Goal: Transaction & Acquisition: Purchase product/service

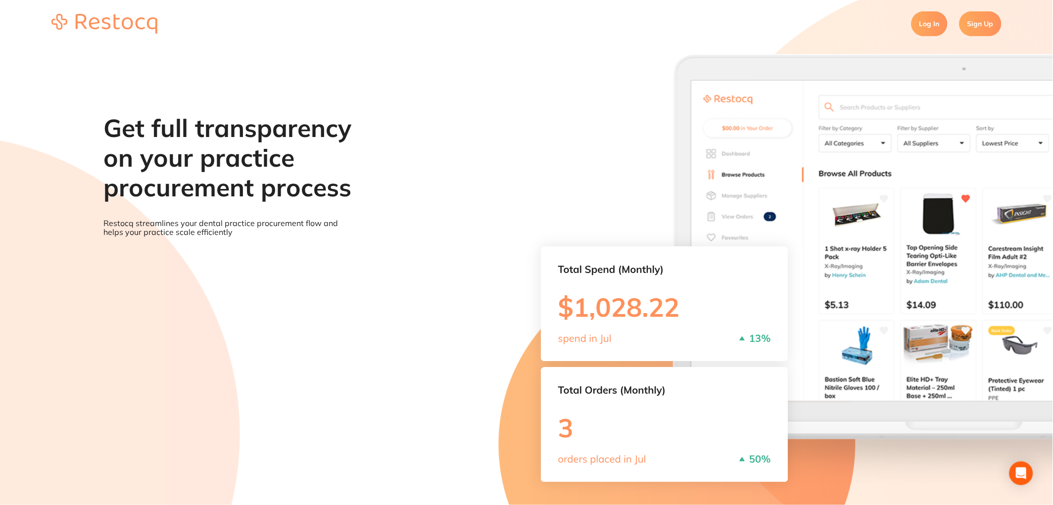
click at [933, 27] on link "Log In" at bounding box center [930, 23] width 36 height 25
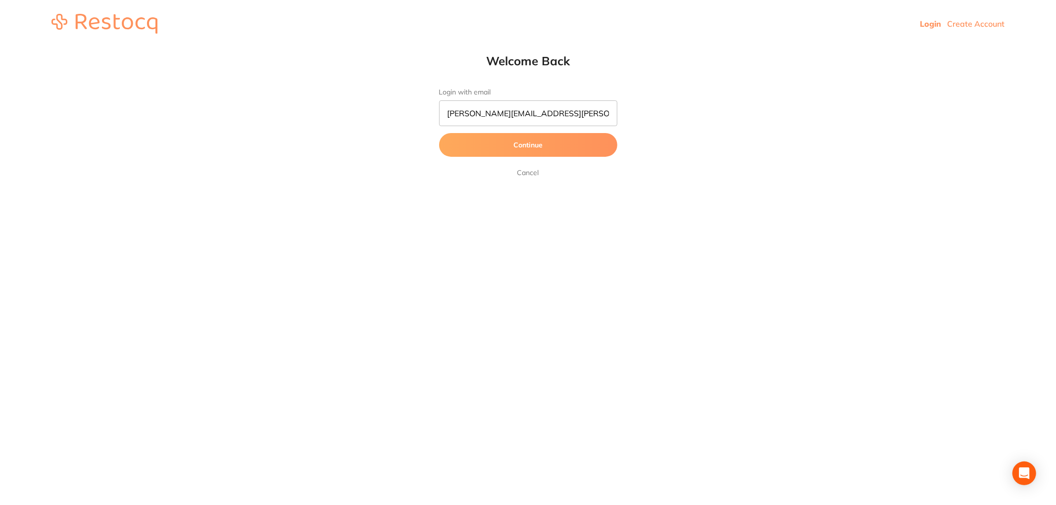
click at [517, 149] on button "Continue" at bounding box center [528, 145] width 178 height 24
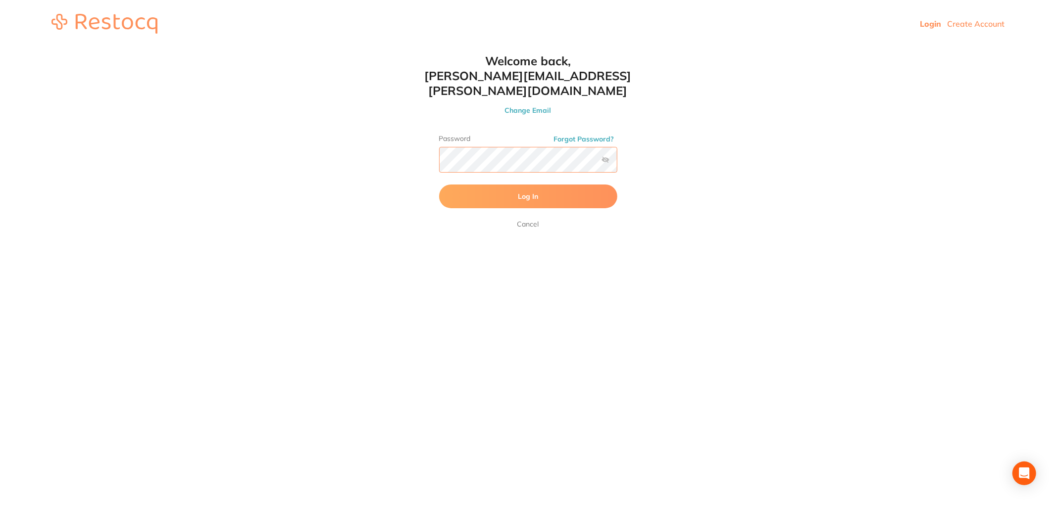
click at [439, 185] on button "Log In" at bounding box center [528, 197] width 178 height 24
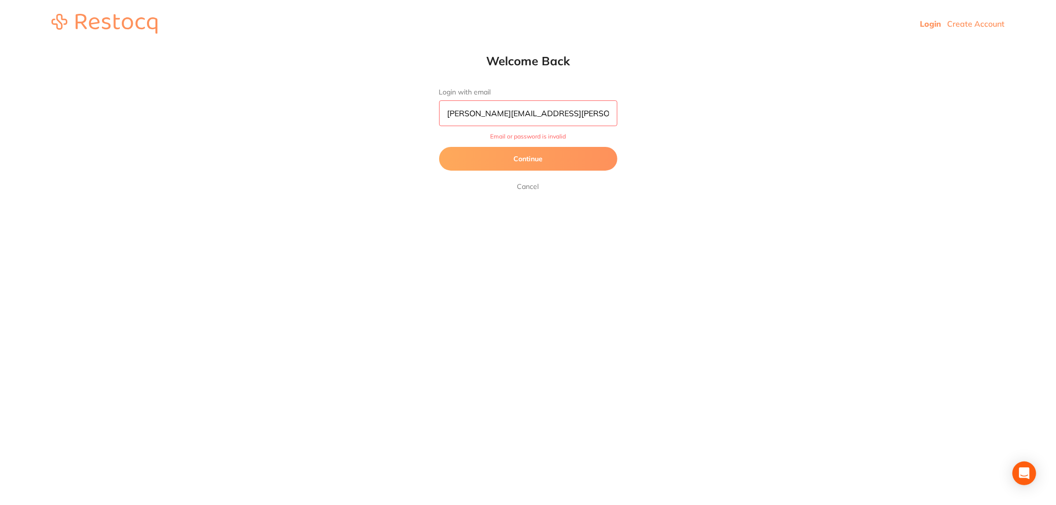
click at [565, 166] on button "Continue" at bounding box center [528, 159] width 178 height 24
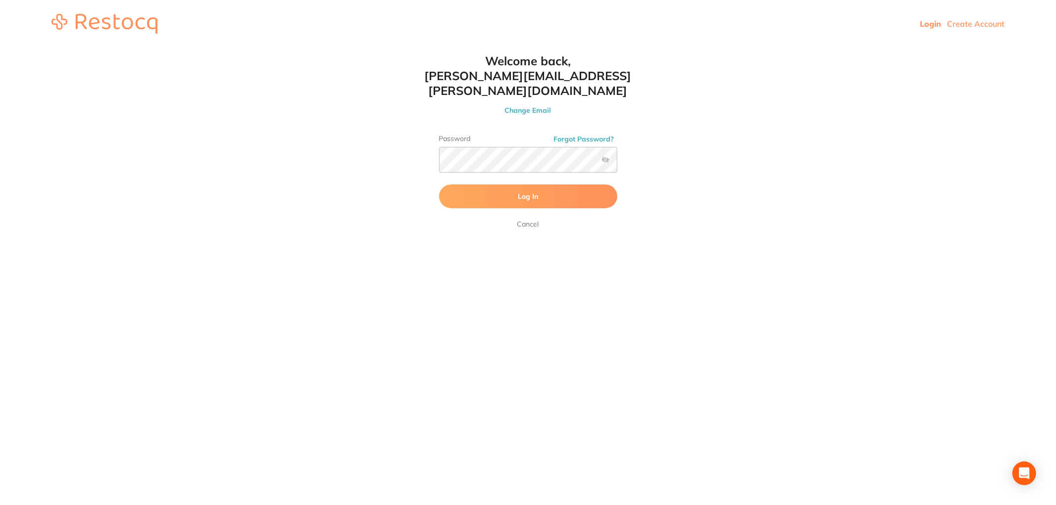
click at [606, 156] on label at bounding box center [605, 160] width 8 height 8
click at [617, 163] on input "checkbox" at bounding box center [617, 163] width 0 height 0
click at [271, 48] on html "Login Create Account Welcome Back Login with email [PERSON_NAME][EMAIL_ADDRESS]…" at bounding box center [528, 24] width 1056 height 48
click at [439, 185] on button "Log In" at bounding box center [528, 197] width 178 height 24
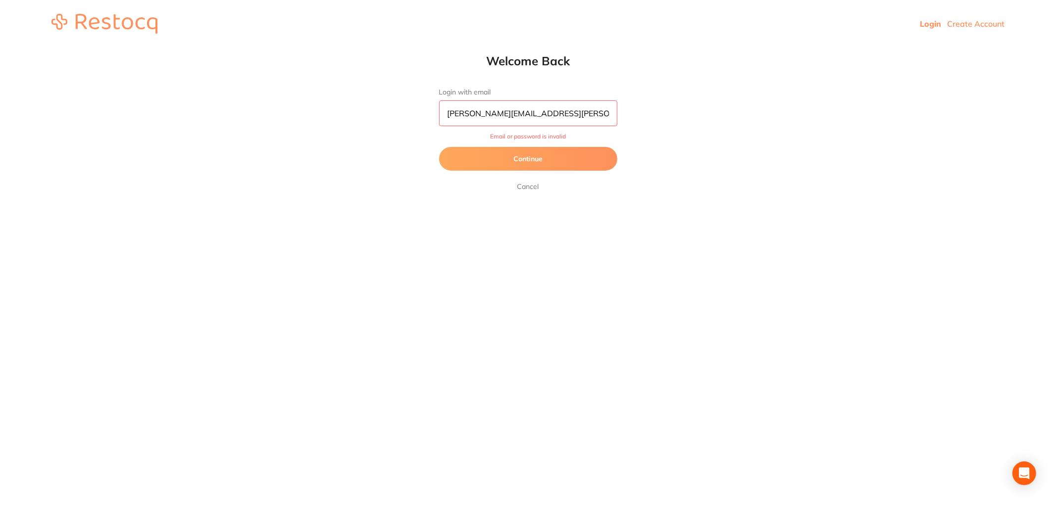
click at [501, 154] on button "Continue" at bounding box center [528, 159] width 178 height 24
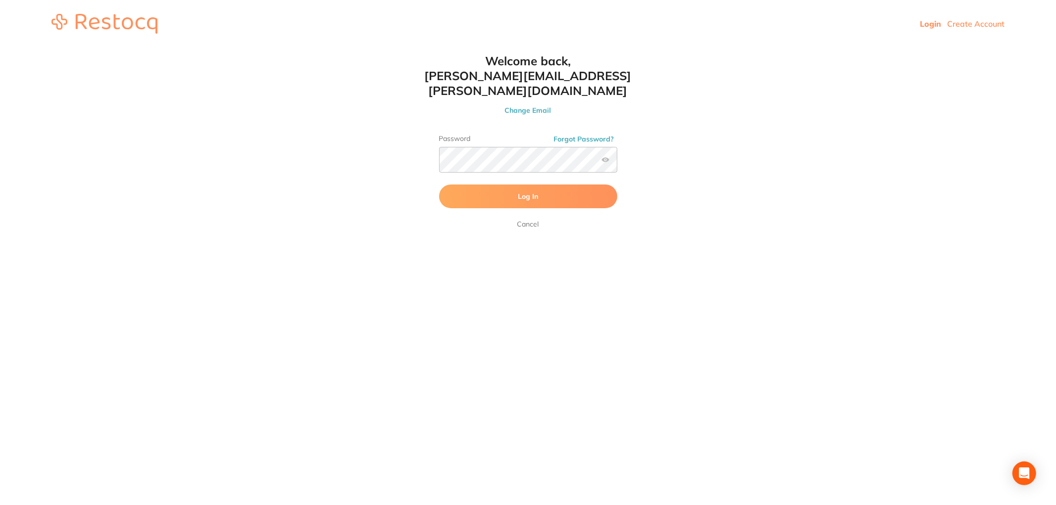
click at [525, 185] on button "Log In" at bounding box center [528, 197] width 178 height 24
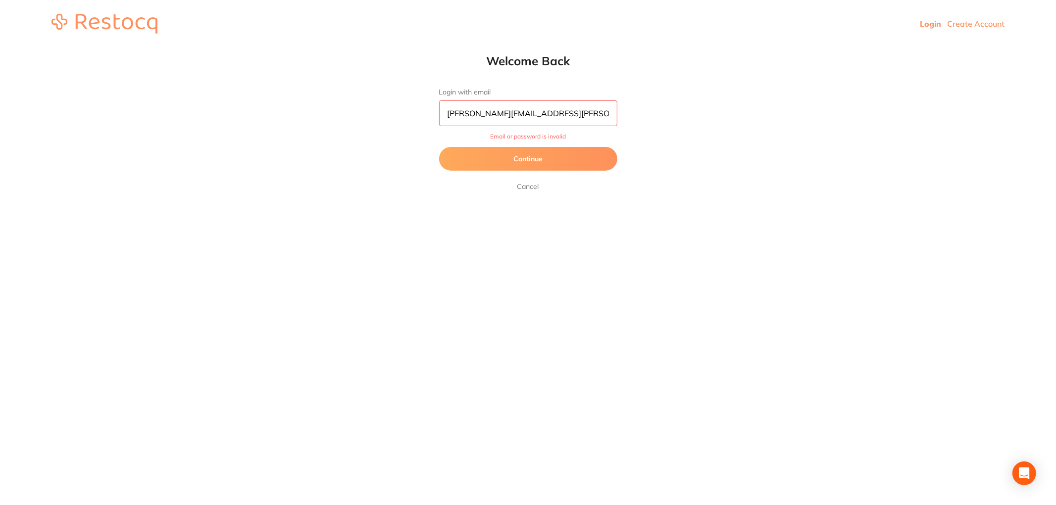
click at [477, 160] on button "Continue" at bounding box center [528, 159] width 178 height 24
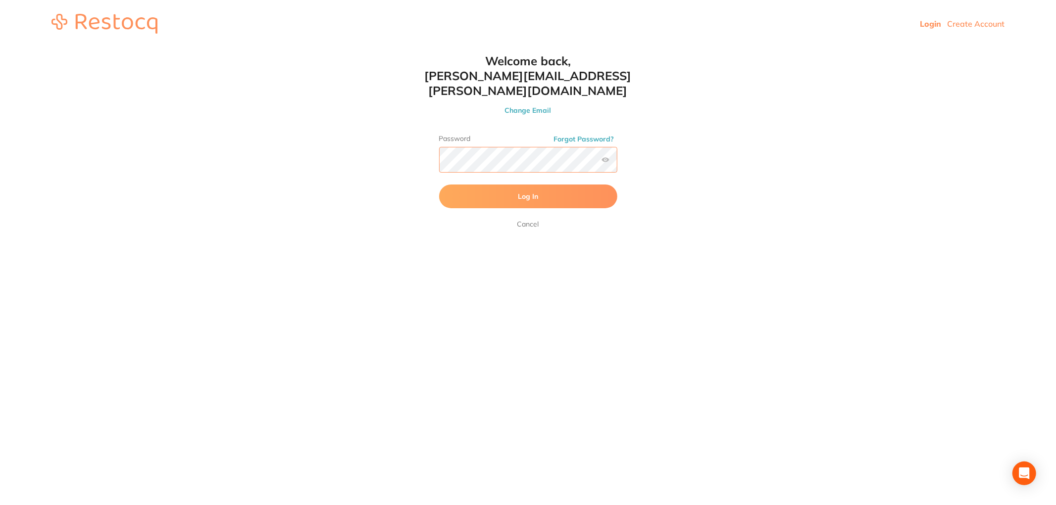
click at [348, 48] on html "Login Create Account Welcome Back Login with email [PERSON_NAME][EMAIL_ADDRESS]…" at bounding box center [528, 24] width 1056 height 48
click at [335, 48] on html "Login Create Account Welcome Back Login with email [PERSON_NAME][EMAIL_ADDRESS]…" at bounding box center [528, 24] width 1056 height 48
click at [512, 167] on form "Password Forgot Password? Log In [GEOGRAPHIC_DATA]" at bounding box center [528, 183] width 178 height 96
click at [518, 185] on button "Log In" at bounding box center [528, 197] width 178 height 24
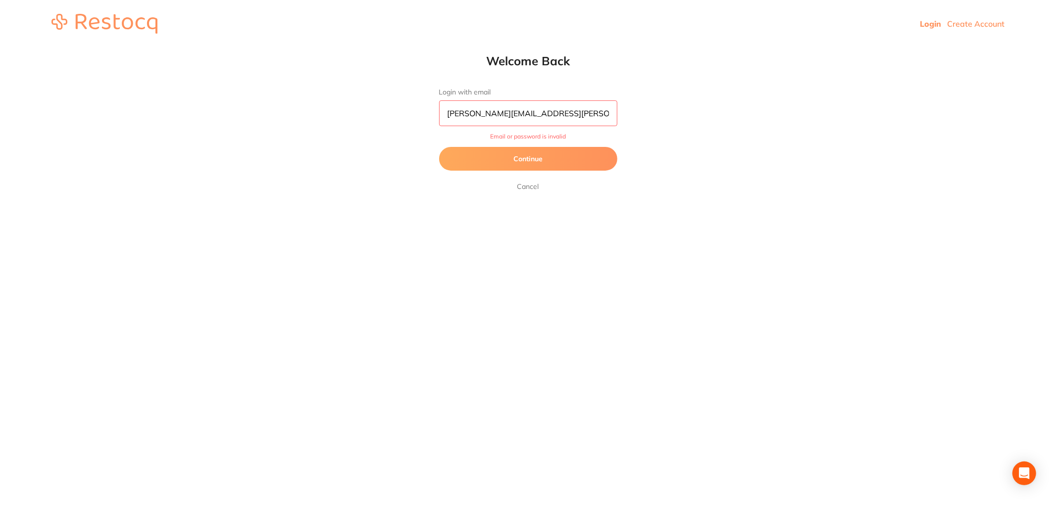
click at [535, 166] on button "Continue" at bounding box center [528, 159] width 178 height 24
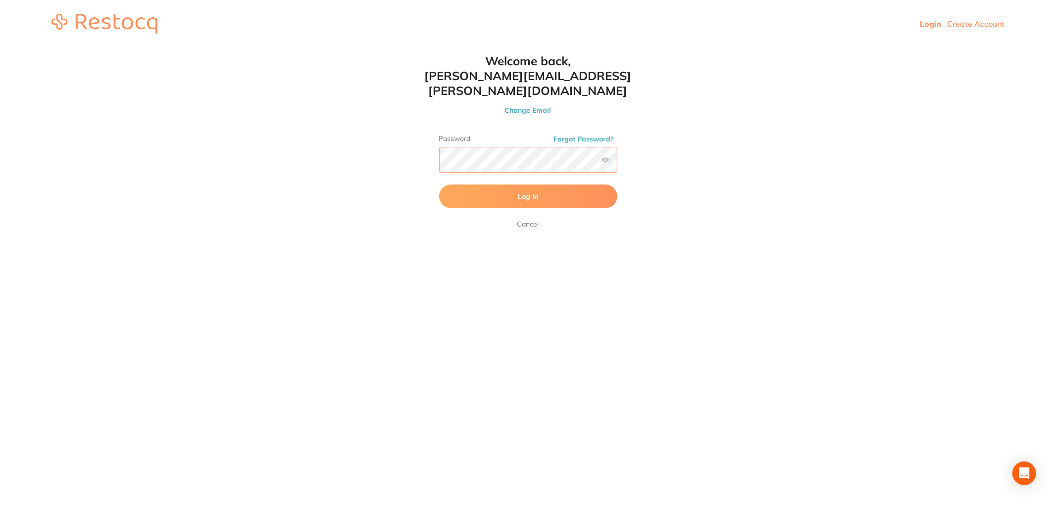
click at [276, 48] on html "Login Create Account Welcome Back Login with email [PERSON_NAME][EMAIL_ADDRESS]…" at bounding box center [528, 24] width 1056 height 48
click at [439, 185] on button "Log In" at bounding box center [528, 197] width 178 height 24
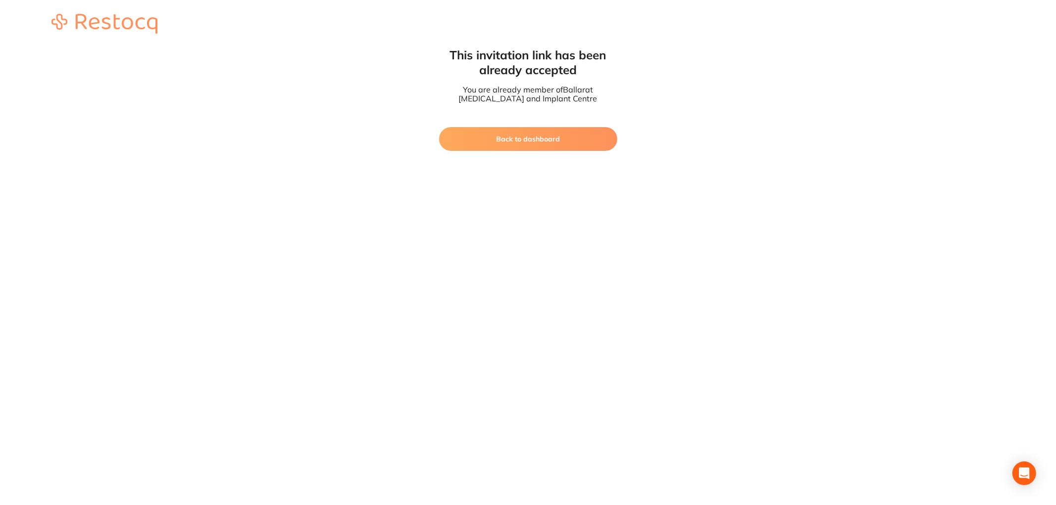
click at [525, 137] on button "Back to dashboard" at bounding box center [528, 139] width 178 height 24
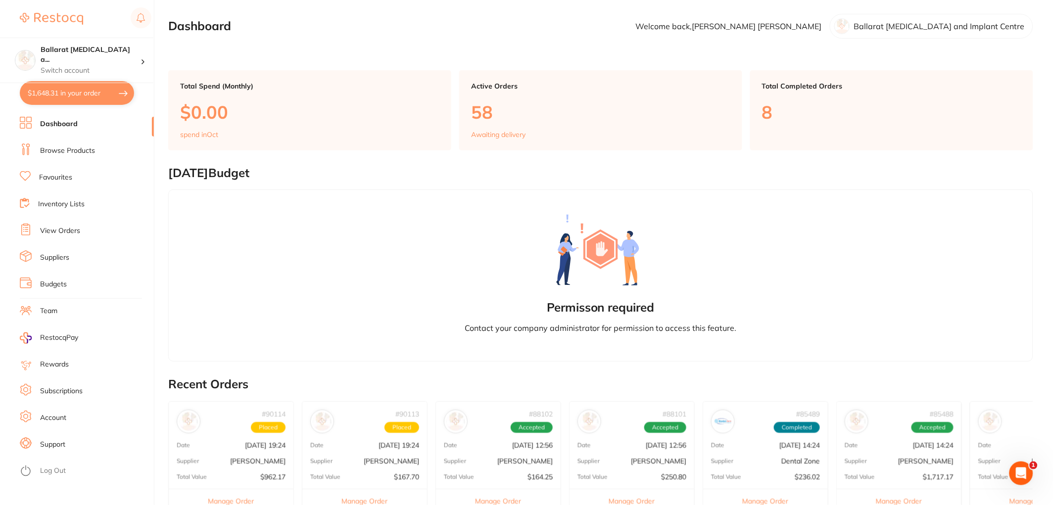
click at [78, 88] on button "$1,648.31 in your order" at bounding box center [77, 93] width 114 height 24
checkbox input "true"
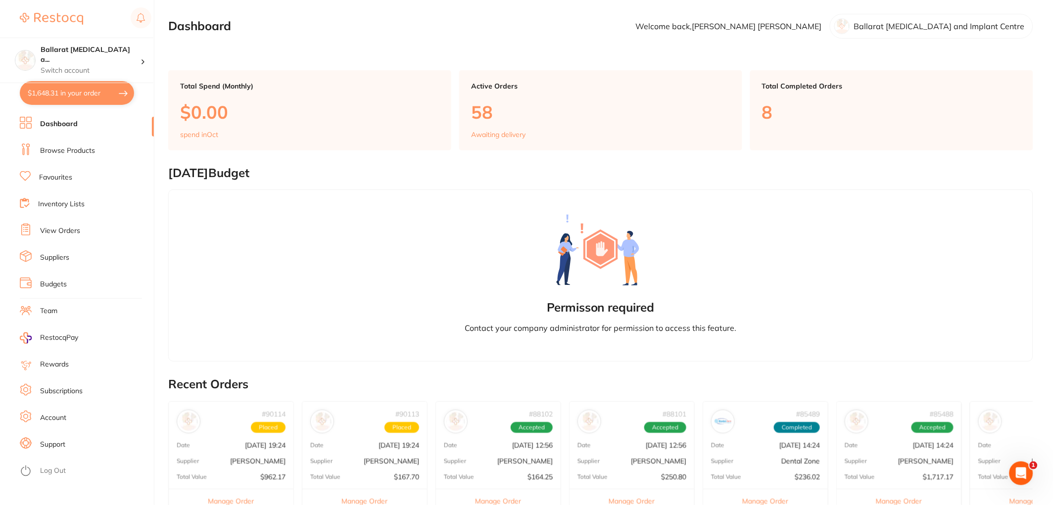
checkbox input "true"
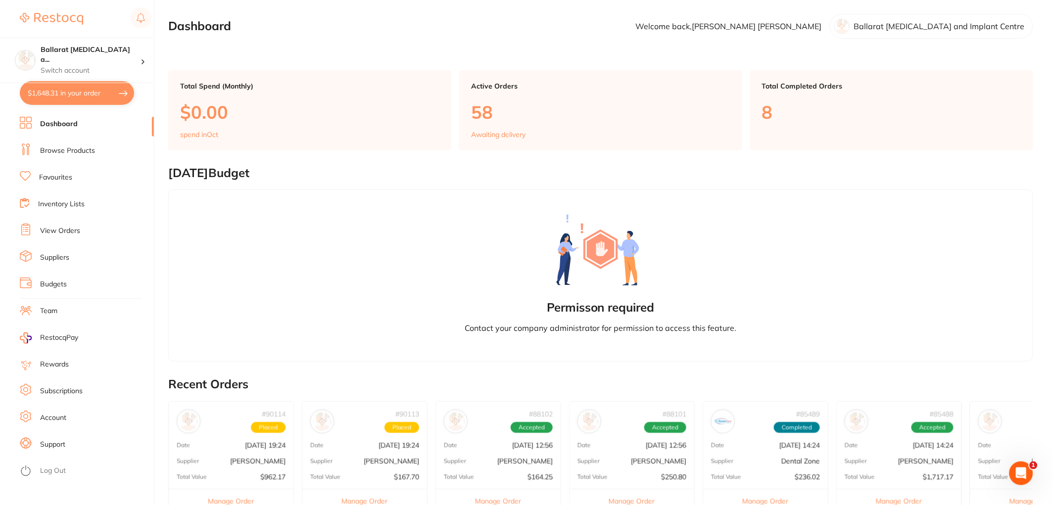
checkbox input "true"
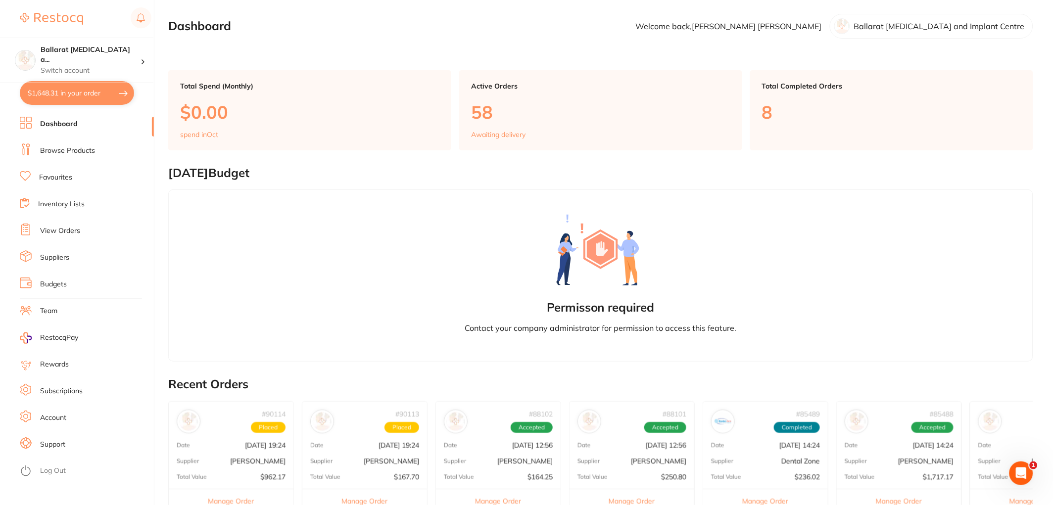
checkbox input "true"
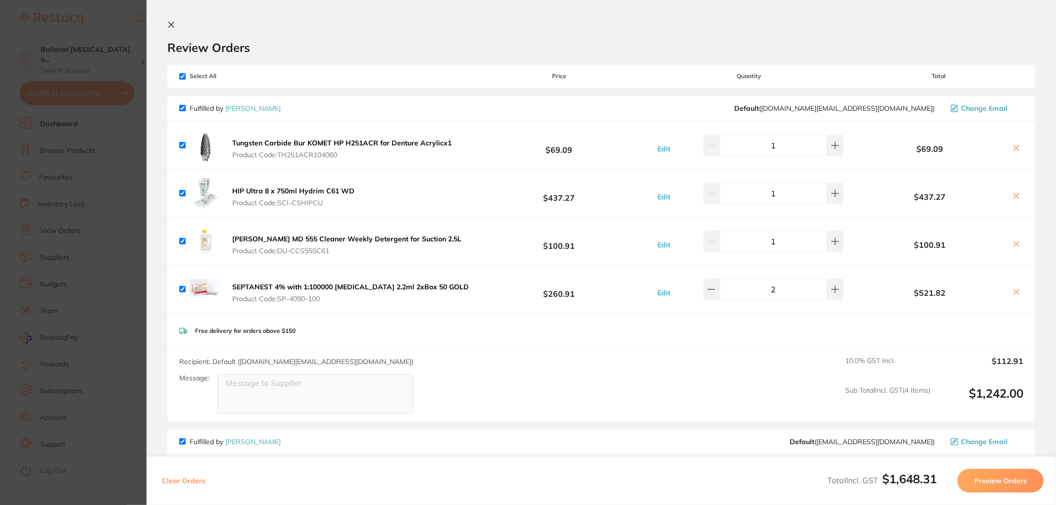
click at [108, 182] on section "Update RRP Set your pre negotiated price for this item. Item Agreed RRP (excl. …" at bounding box center [528, 252] width 1056 height 505
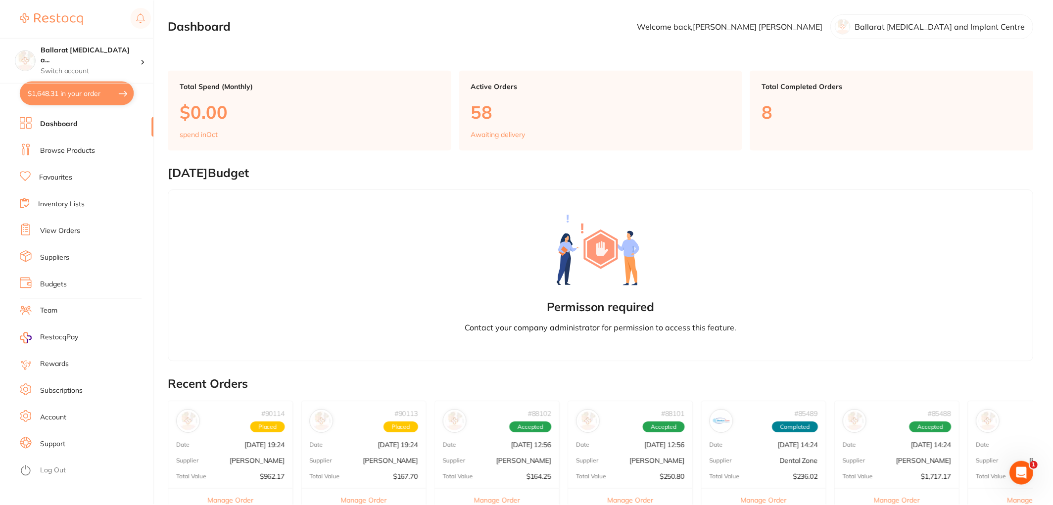
scroll to position [300, 0]
